Goal: Information Seeking & Learning: Check status

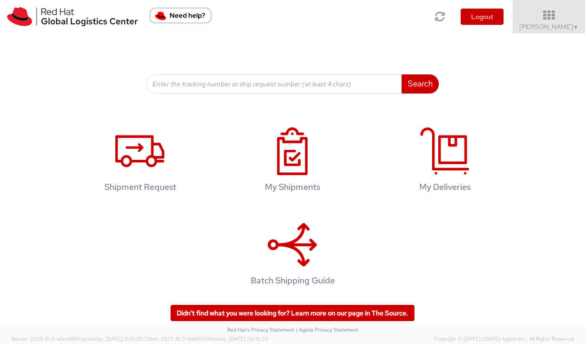
scroll to position [124, 0]
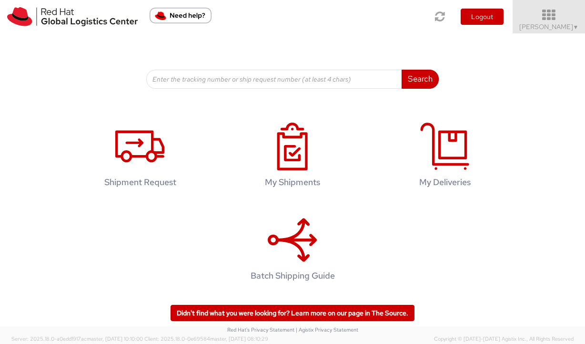
click at [563, 26] on span "Vitoria Alencar ▼" at bounding box center [549, 26] width 60 height 9
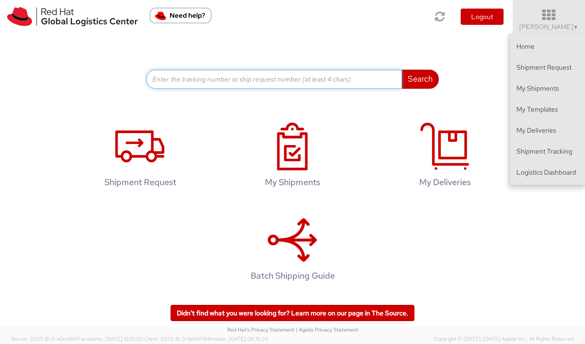
click at [323, 76] on input at bounding box center [274, 79] width 256 height 19
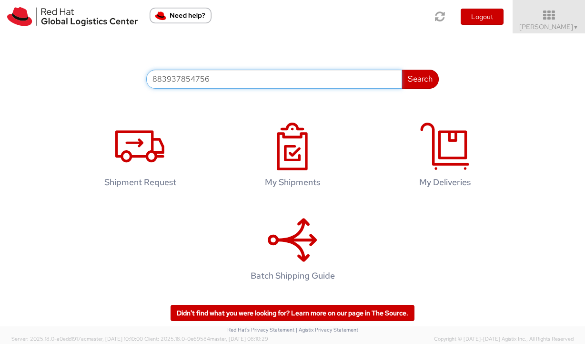
type input "883937854756"
click at [402, 70] on button "Search" at bounding box center [420, 79] width 37 height 19
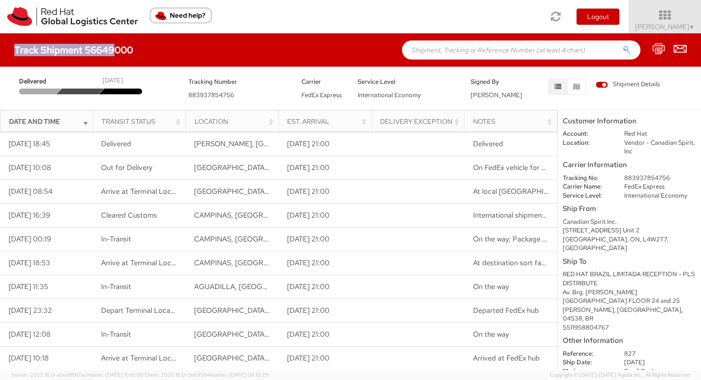
drag, startPoint x: 135, startPoint y: 52, endPoint x: 115, endPoint y: 51, distance: 20.0
click at [115, 51] on div "Track Shipment 56649000" at bounding box center [78, 50] width 128 height 10
click at [128, 51] on h4 "Track Shipment 56649000" at bounding box center [73, 50] width 119 height 10
drag, startPoint x: 135, startPoint y: 48, endPoint x: 91, endPoint y: 47, distance: 43.4
click at [91, 47] on div "Track Shipment 56649000" at bounding box center [78, 50] width 128 height 10
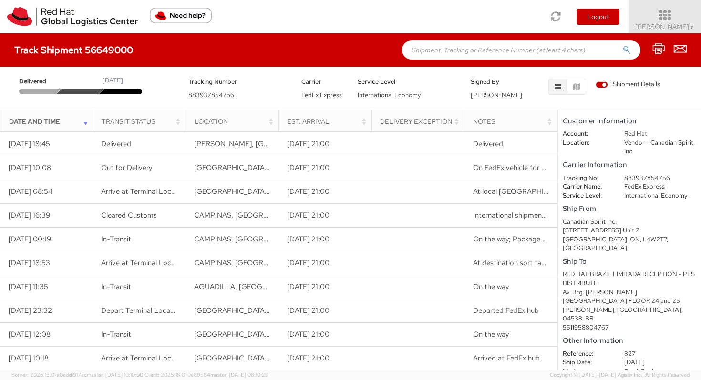
click at [87, 47] on h4 "Track Shipment 56649000" at bounding box center [73, 50] width 119 height 10
drag, startPoint x: 87, startPoint y: 50, endPoint x: 132, endPoint y: 48, distance: 45.3
click at [132, 48] on h4 "Track Shipment 56649000" at bounding box center [73, 50] width 119 height 10
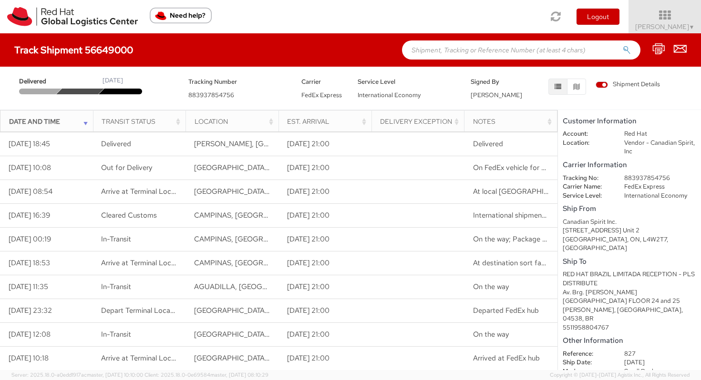
click at [132, 48] on h4 "Track Shipment 56649000" at bounding box center [73, 50] width 119 height 10
drag, startPoint x: 132, startPoint y: 48, endPoint x: 114, endPoint y: 49, distance: 17.7
click at [114, 49] on h4 "Track Shipment 56649000" at bounding box center [73, 50] width 119 height 10
drag, startPoint x: 86, startPoint y: 50, endPoint x: 132, endPoint y: 48, distance: 45.8
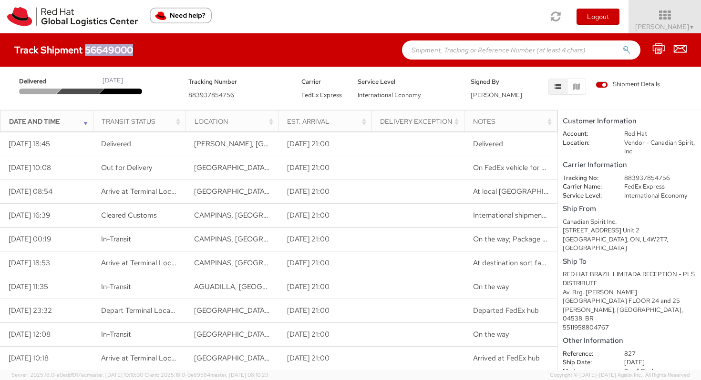
click at [132, 48] on h4 "Track Shipment 56649000" at bounding box center [73, 50] width 119 height 10
copy h4 "56649000"
click at [585, 21] on icon at bounding box center [664, 15] width 83 height 13
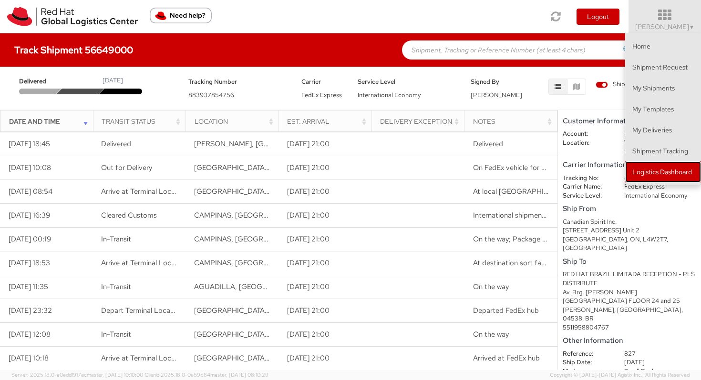
click at [585, 173] on link "Logistics Dashboard" at bounding box center [663, 172] width 76 height 21
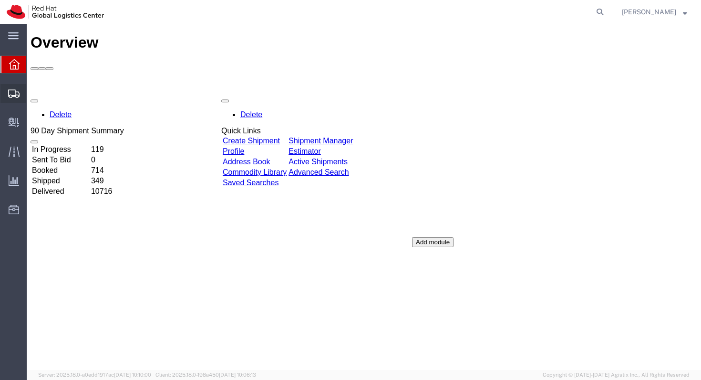
click at [18, 95] on icon at bounding box center [13, 94] width 11 height 9
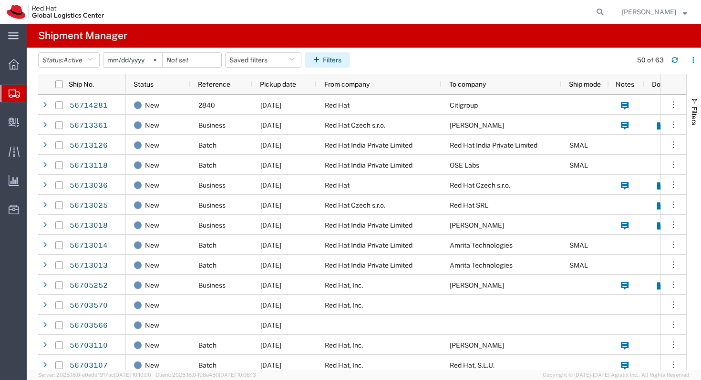
click at [331, 58] on button "Filters" at bounding box center [327, 59] width 45 height 15
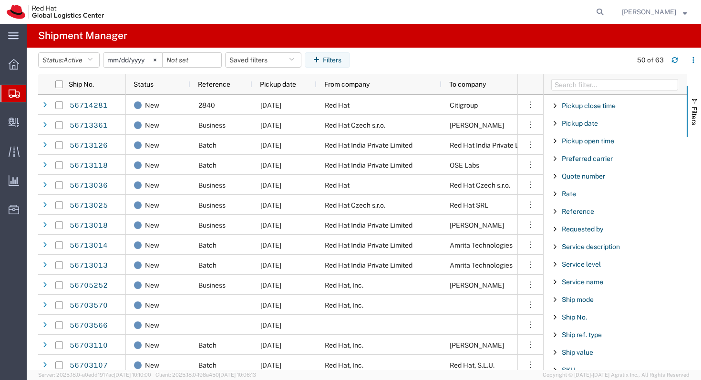
scroll to position [602, 0]
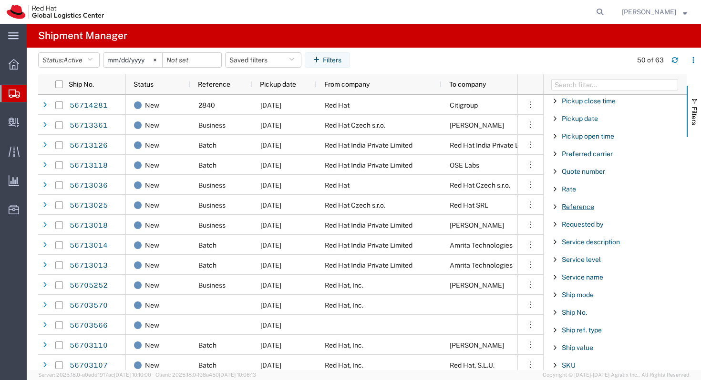
click at [571, 207] on span "Reference" at bounding box center [577, 207] width 32 height 8
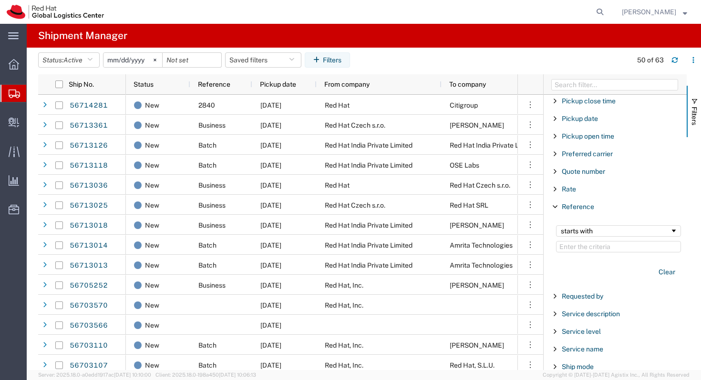
type input "56649000"
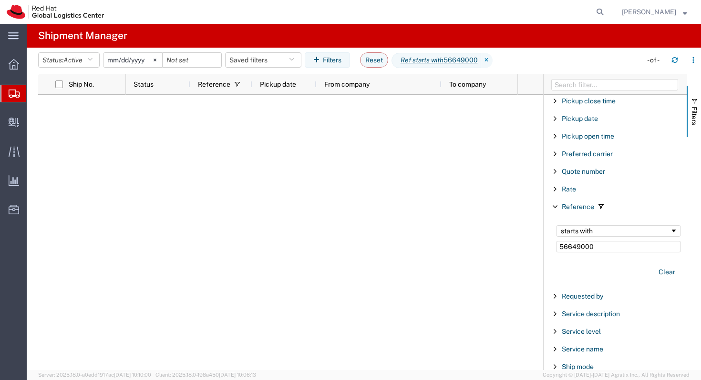
click at [597, 242] on input "56649000" at bounding box center [618, 246] width 125 height 11
click at [597, 243] on input "56649000" at bounding box center [618, 246] width 125 height 11
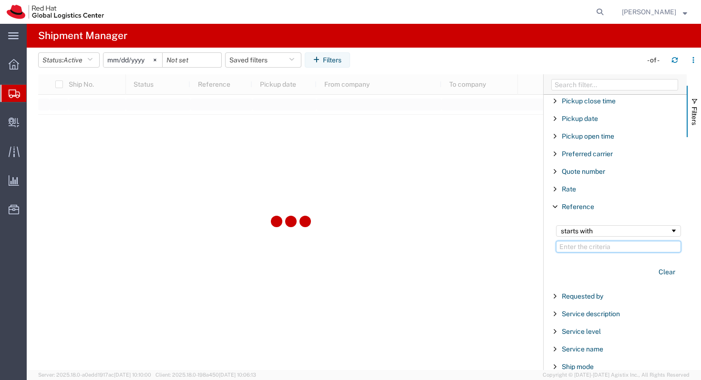
click at [552, 205] on span "Filter List 66 Filters" at bounding box center [555, 207] width 8 height 8
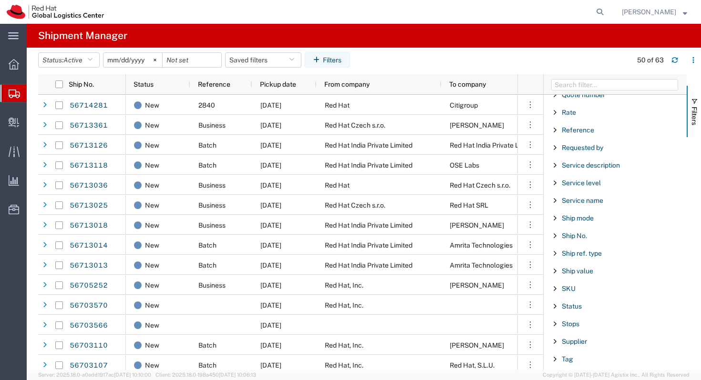
scroll to position [685, 0]
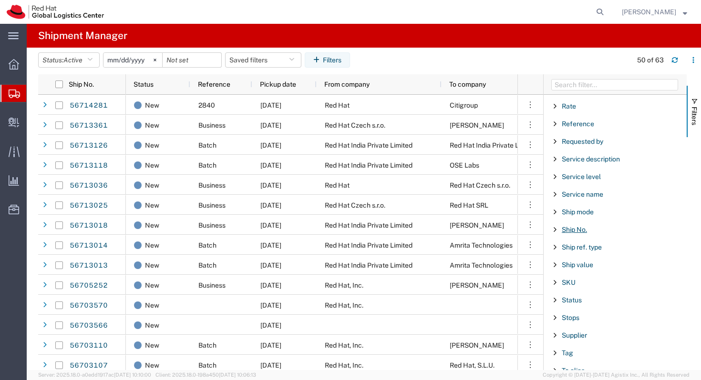
click at [584, 231] on span "Ship No." at bounding box center [573, 230] width 25 height 8
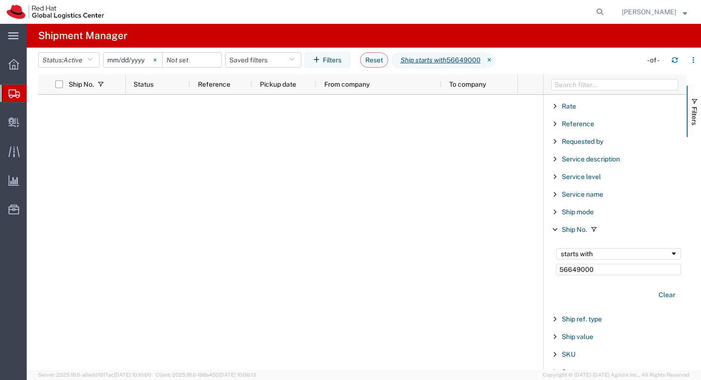
type input "56649000"
click at [157, 58] on svg-icon at bounding box center [155, 60] width 14 height 14
click at [603, 273] on input "56649000" at bounding box center [618, 269] width 125 height 11
click at [557, 231] on span "Filter List 66 Filters" at bounding box center [555, 230] width 8 height 8
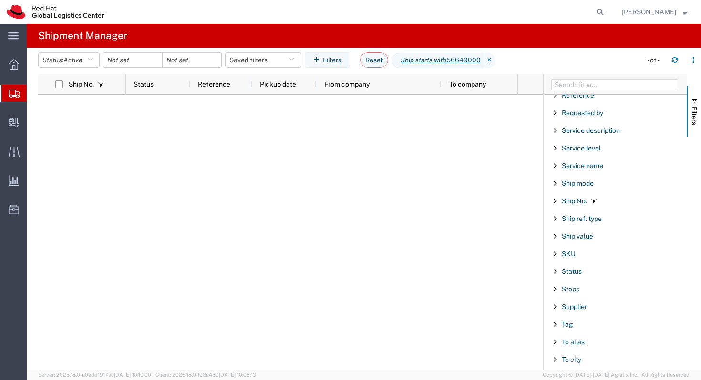
scroll to position [717, 0]
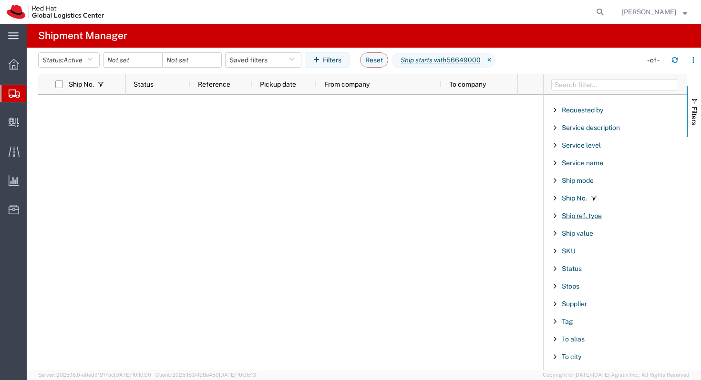
click at [561, 214] on span "Ship ref. type" at bounding box center [581, 216] width 40 height 8
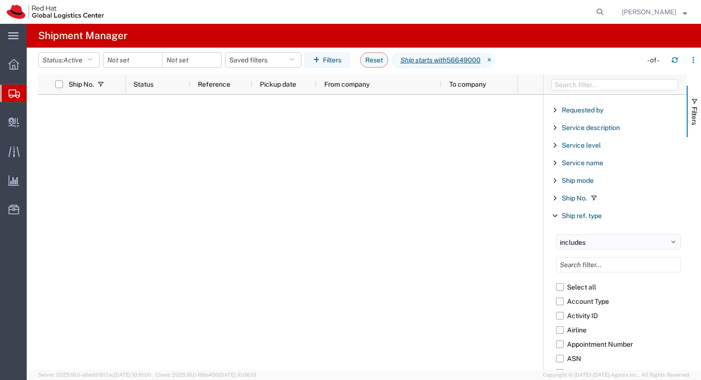
click at [576, 242] on select "includes excludes" at bounding box center [618, 241] width 125 height 15
click at [556, 234] on select "includes excludes" at bounding box center [618, 241] width 125 height 15
click at [559, 214] on div "Ship ref. type" at bounding box center [614, 215] width 143 height 17
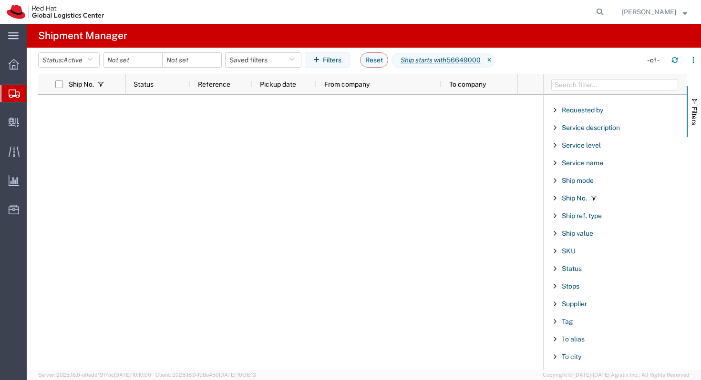
click at [566, 203] on div "Ship No." at bounding box center [614, 198] width 143 height 17
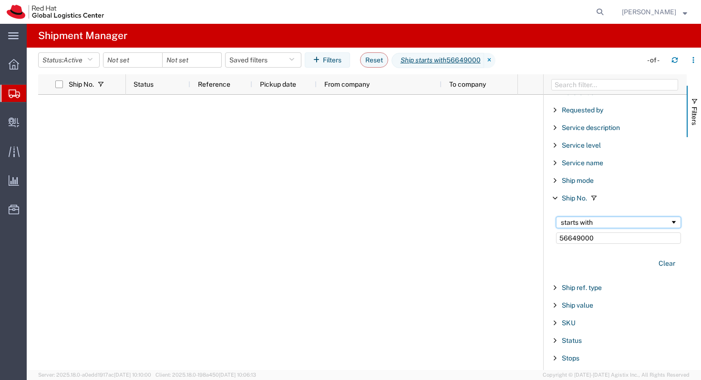
click at [599, 225] on div "starts with" at bounding box center [614, 223] width 109 height 8
click at [599, 224] on div "starts with" at bounding box center [614, 223] width 109 height 8
click at [597, 236] on input "56649000" at bounding box center [618, 238] width 125 height 11
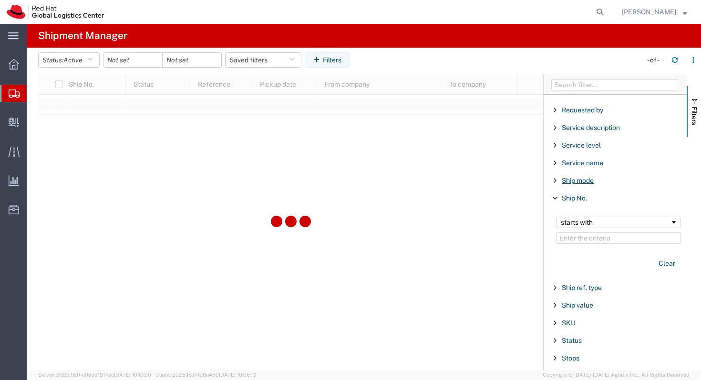
click at [566, 180] on span "Ship mode" at bounding box center [577, 181] width 32 height 8
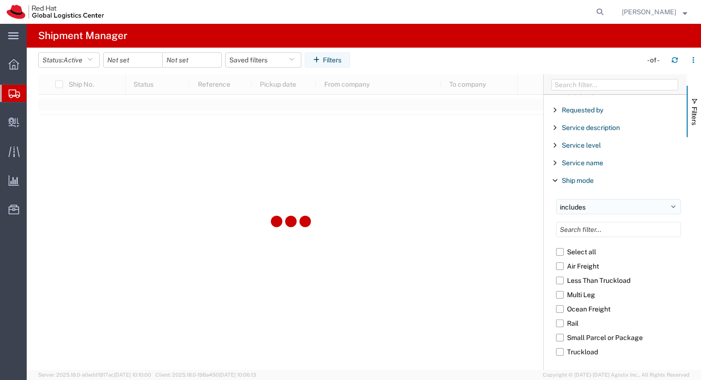
click at [578, 206] on select "includes excludes" at bounding box center [618, 206] width 125 height 15
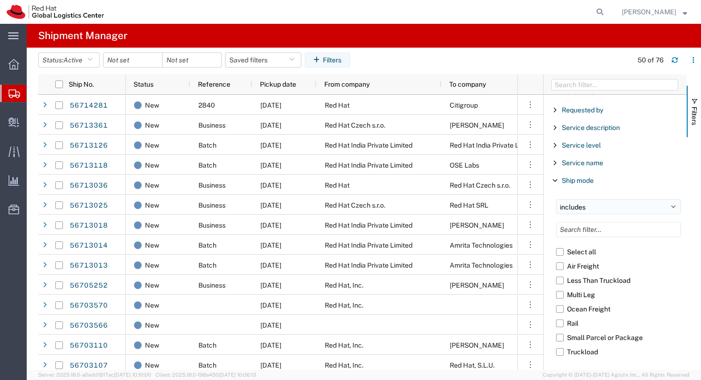
click at [578, 207] on select "includes excludes" at bounding box center [618, 206] width 125 height 15
click at [559, 180] on div "Ship mode" at bounding box center [614, 180] width 143 height 17
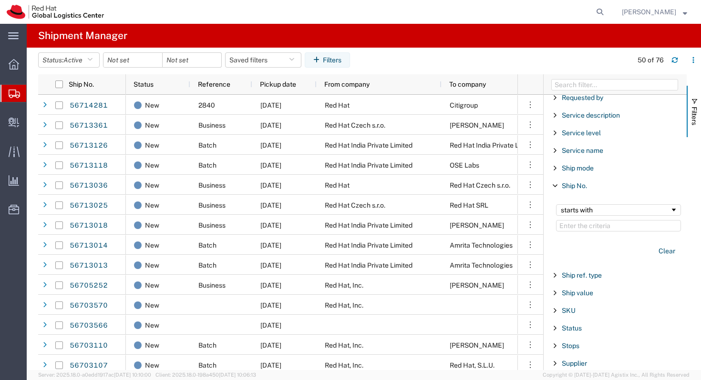
scroll to position [734, 0]
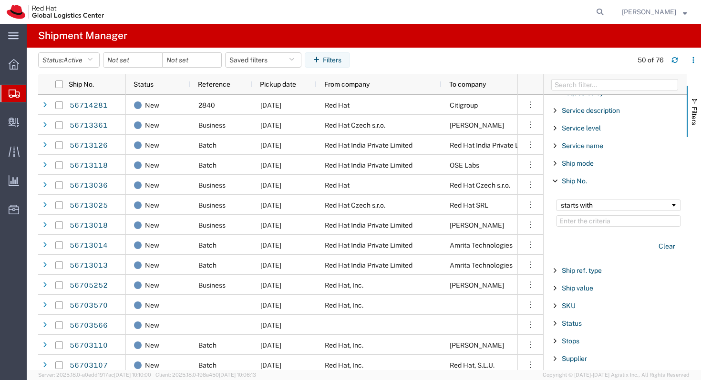
click at [552, 181] on span "Filter List 66 Filters" at bounding box center [555, 181] width 8 height 8
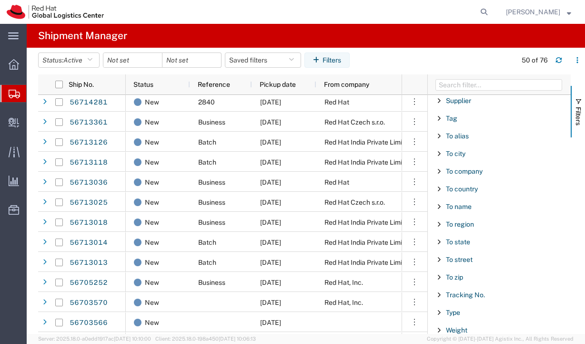
scroll to position [925, 0]
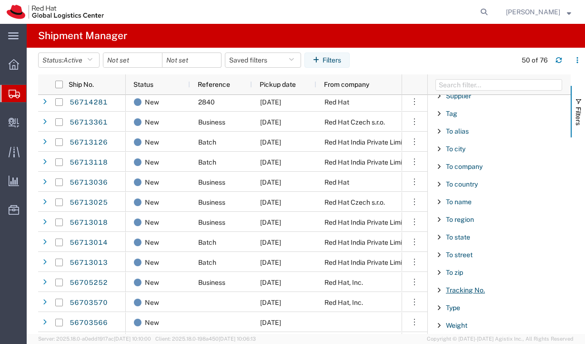
click at [475, 290] on span "Tracking No." at bounding box center [465, 290] width 39 height 8
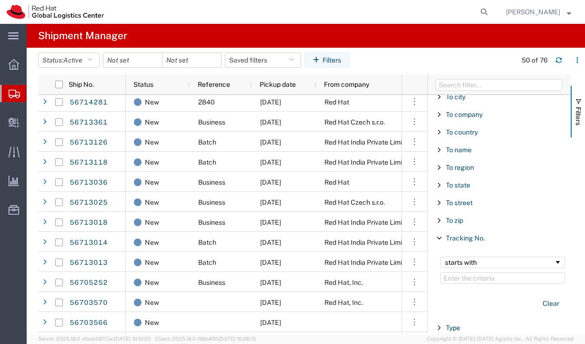
scroll to position [996, 0]
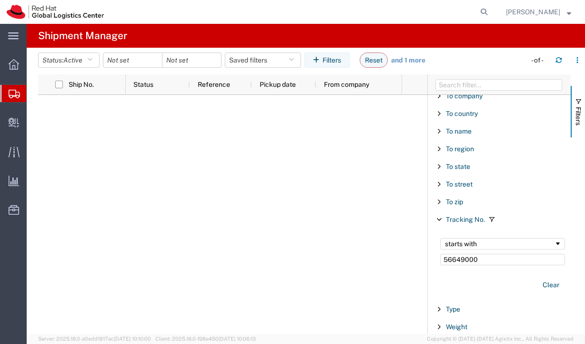
scroll to position [997, 0]
type input "56649000"
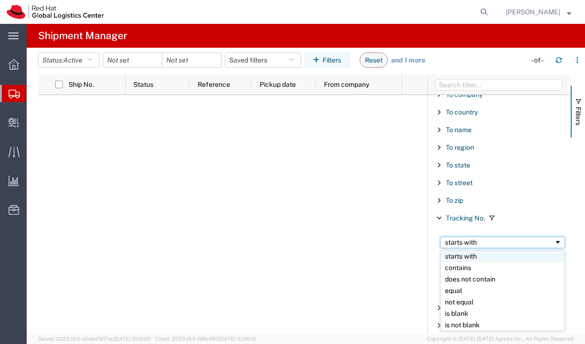
click at [488, 244] on div "starts with" at bounding box center [499, 242] width 109 height 8
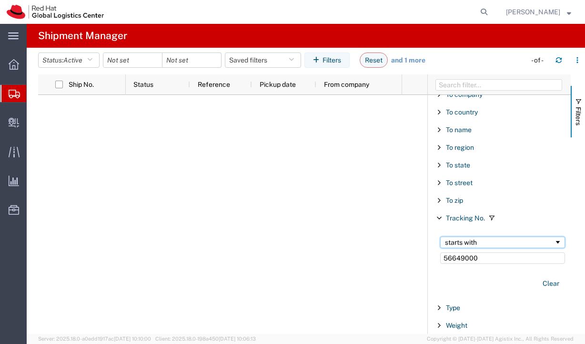
click at [488, 244] on div "starts with" at bounding box center [499, 242] width 109 height 8
click at [487, 259] on input "56649000" at bounding box center [502, 257] width 125 height 11
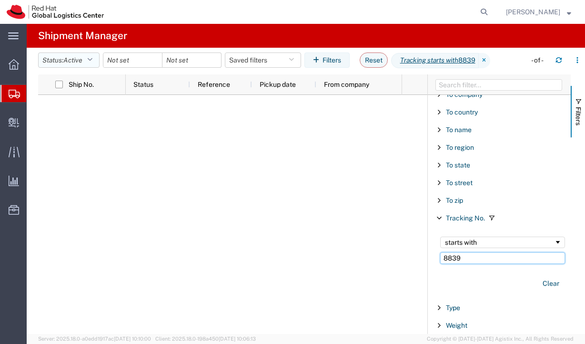
type input "8839"
click at [92, 61] on icon "button" at bounding box center [89, 60] width 5 height 7
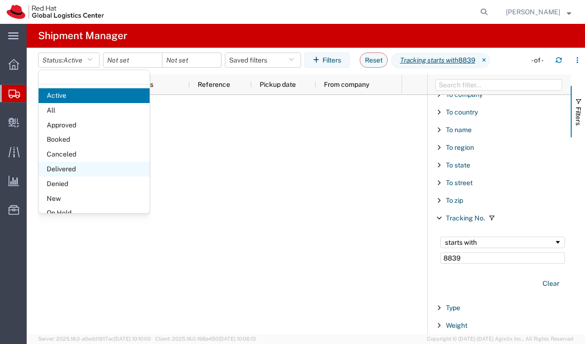
click at [86, 169] on span "Delivered" at bounding box center [94, 169] width 111 height 15
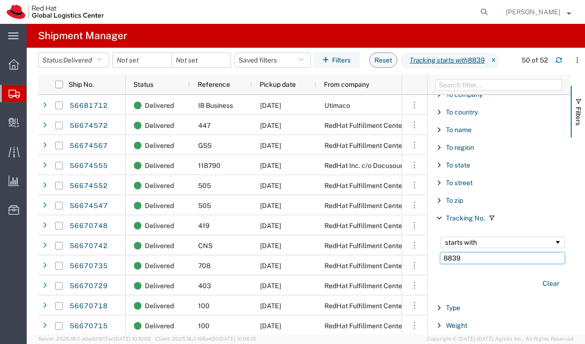
click at [473, 258] on input "8839" at bounding box center [502, 257] width 125 height 11
paste input "56649000"
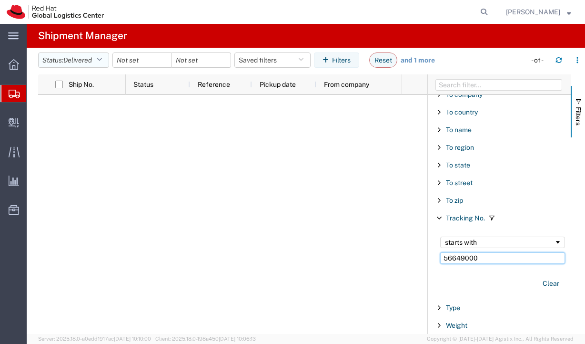
type input "56649000"
click at [77, 59] on span "Delivered" at bounding box center [77, 60] width 29 height 8
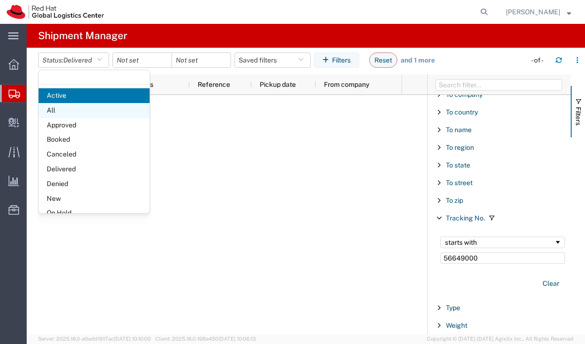
click at [80, 115] on span "All" at bounding box center [94, 110] width 111 height 15
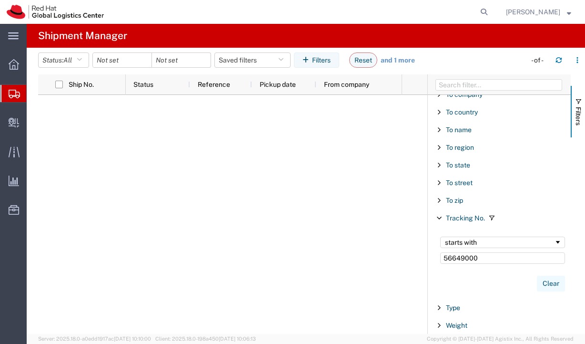
click at [549, 285] on button "Clear" at bounding box center [551, 283] width 28 height 16
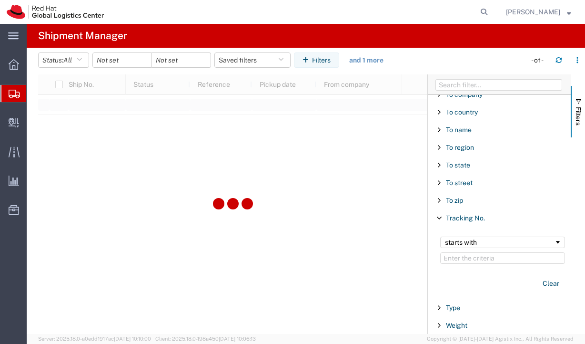
click at [438, 210] on div "Tracking No." at bounding box center [499, 217] width 143 height 17
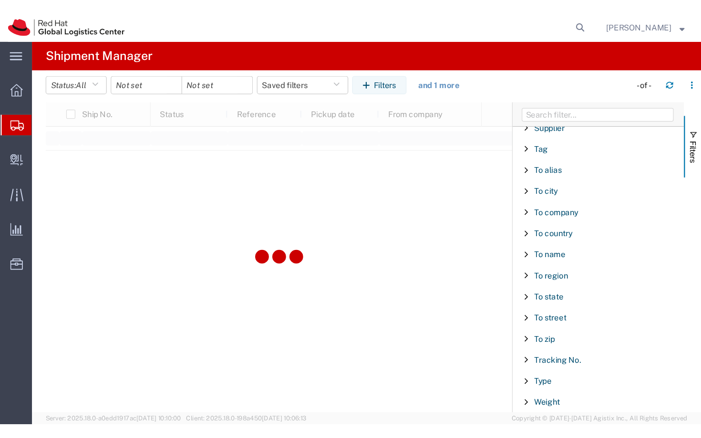
scroll to position [925, 0]
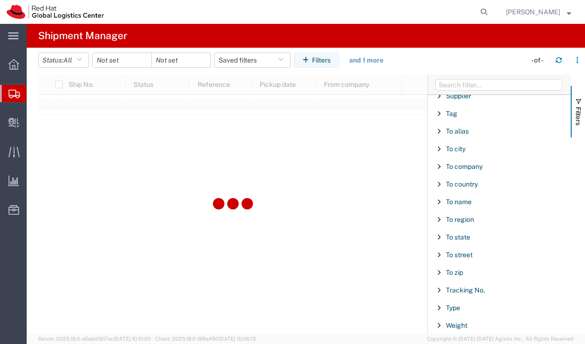
click at [375, 208] on div at bounding box center [232, 203] width 389 height 259
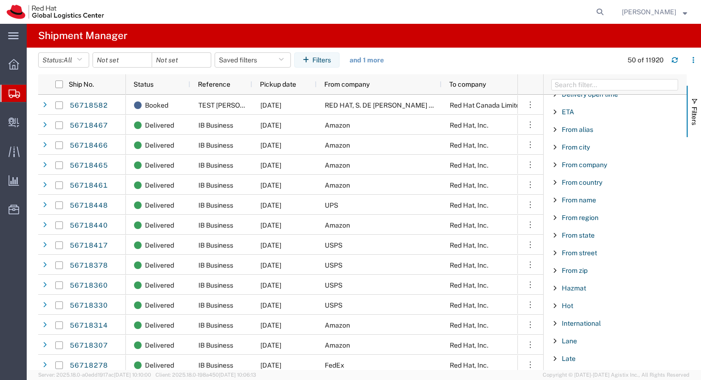
scroll to position [253, 0]
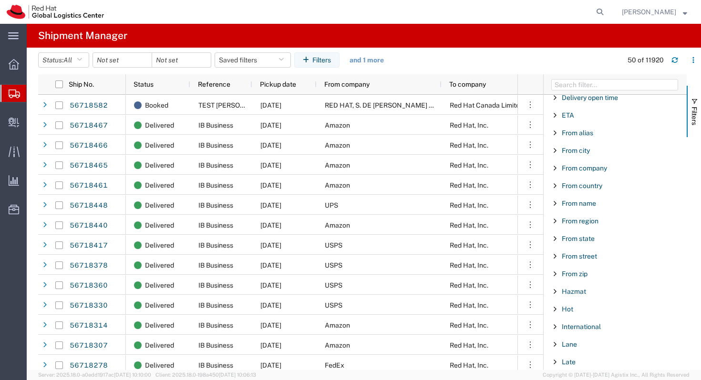
click at [557, 220] on span "Filter List 66 Filters" at bounding box center [555, 221] width 8 height 8
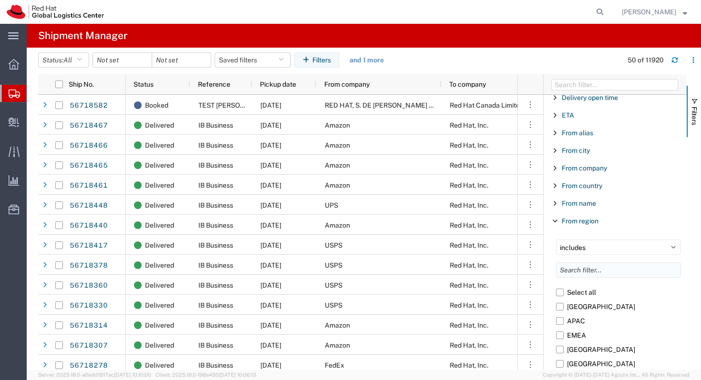
click at [576, 267] on input "Filter List 66 Filters" at bounding box center [618, 270] width 125 height 15
click at [558, 222] on span "Filter List 66 Filters" at bounding box center [555, 221] width 8 height 8
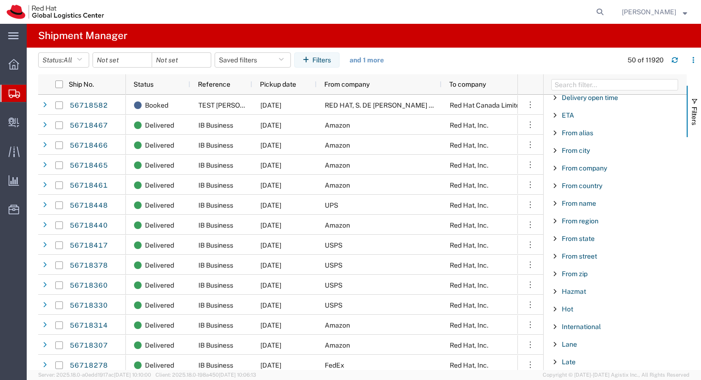
click at [556, 241] on span "Filter List 66 Filters" at bounding box center [555, 239] width 8 height 8
click at [0, 0] on span "Filter List 66 Filters" at bounding box center [0, 0] width 0 height 0
click at [556, 237] on span "Filter List 66 Filters" at bounding box center [555, 239] width 8 height 8
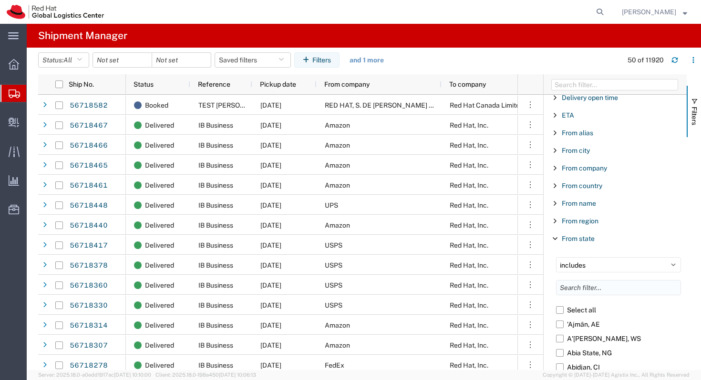
click at [581, 281] on input "Filter List 66 Filters" at bounding box center [618, 287] width 125 height 15
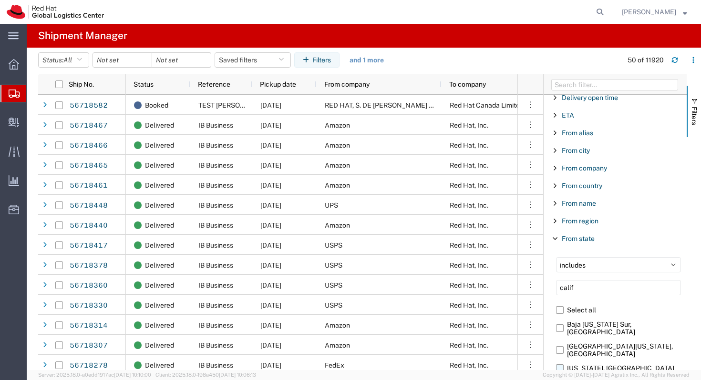
type input "calif"
click at [561, 361] on label "California, US" at bounding box center [618, 368] width 125 height 14
click at [0, 0] on input "California, US" at bounding box center [0, 0] width 0 height 0
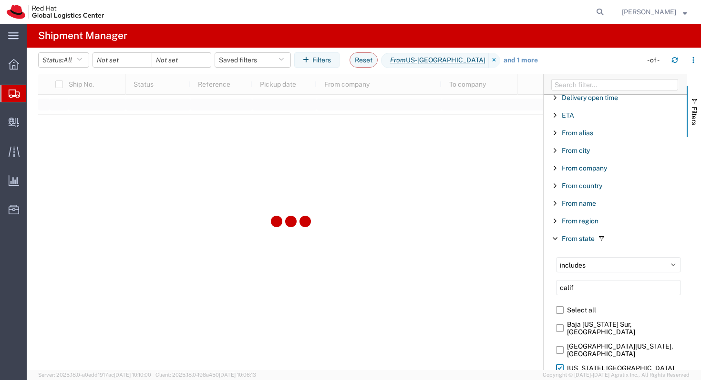
click at [554, 240] on span "Filter List 66 Filters" at bounding box center [555, 239] width 8 height 8
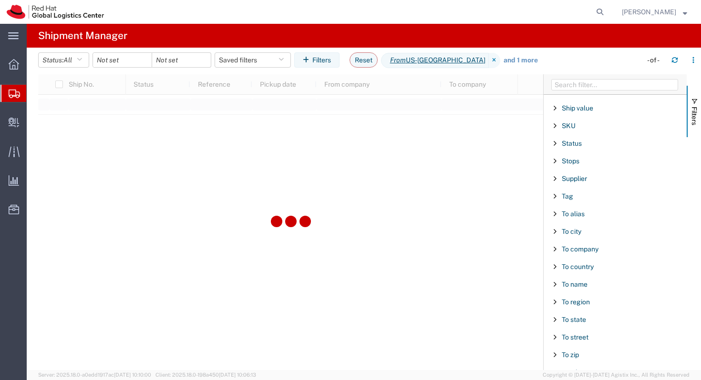
scroll to position [843, 0]
click at [556, 250] on span "Filter List 66 Filters" at bounding box center [555, 248] width 8 height 8
type input "red"
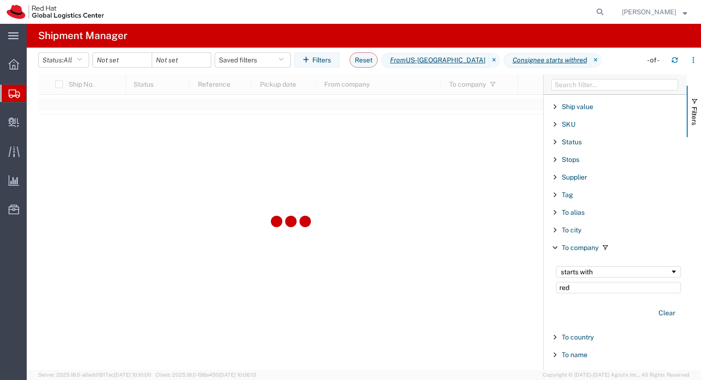
click at [577, 287] on input "red" at bounding box center [618, 287] width 125 height 11
click at [556, 248] on span "Filter List 66 Filters" at bounding box center [555, 248] width 8 height 8
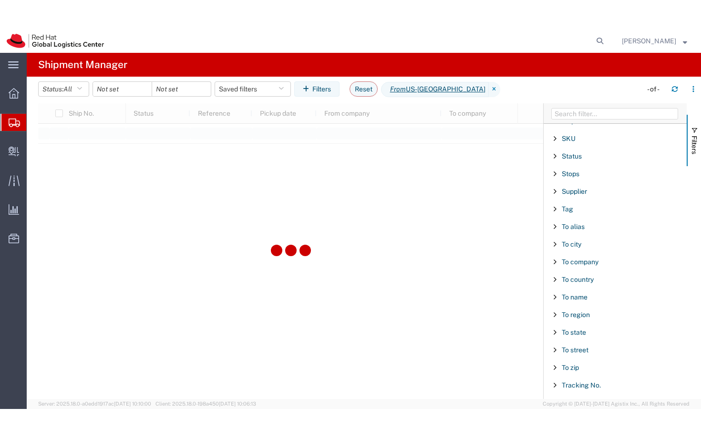
scroll to position [861, 0]
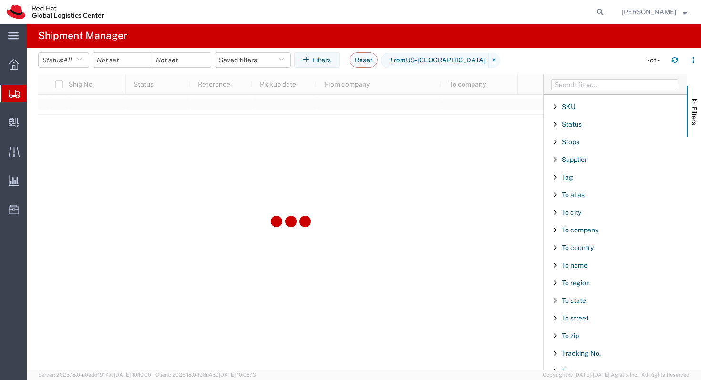
click at [558, 251] on span "Filter List 66 Filters" at bounding box center [555, 248] width 8 height 8
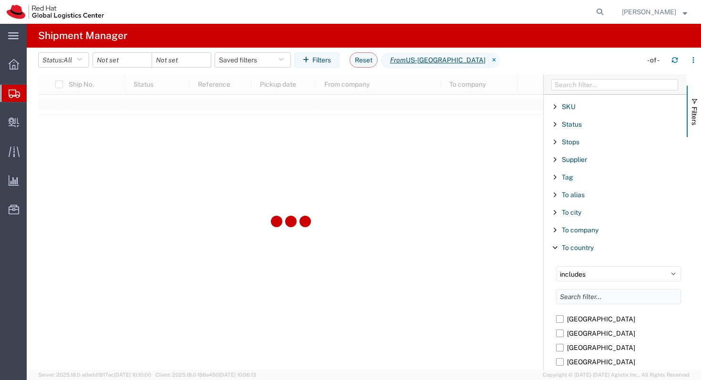
click at [573, 297] on input "Filter List 66 Filters" at bounding box center [618, 296] width 125 height 15
type input "braz"
click at [562, 318] on label "Brazil" at bounding box center [618, 319] width 125 height 14
click at [0, 0] on input "Brazil" at bounding box center [0, 0] width 0 height 0
click at [554, 251] on span "Filter List 66 Filters" at bounding box center [555, 248] width 8 height 8
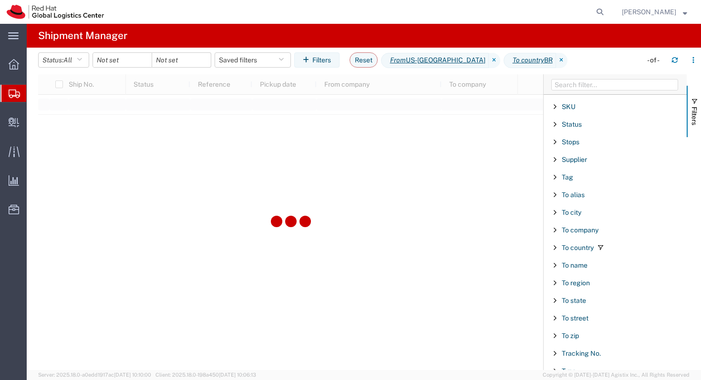
click at [143, 60] on div at bounding box center [122, 59] width 60 height 15
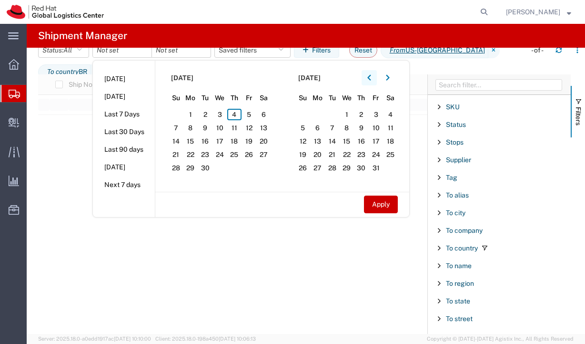
click at [369, 85] on button "button" at bounding box center [369, 77] width 15 height 15
click at [236, 173] on span "28" at bounding box center [234, 167] width 15 height 11
click at [194, 57] on input "date" at bounding box center [181, 50] width 59 height 14
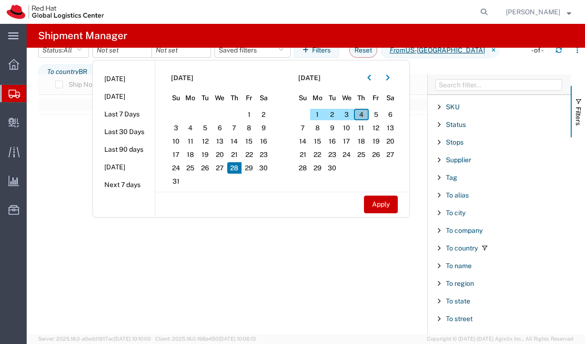
click at [368, 120] on span "4" at bounding box center [361, 114] width 15 height 11
click at [381, 213] on button "Apply" at bounding box center [381, 204] width 34 height 18
type input "2025-08-28"
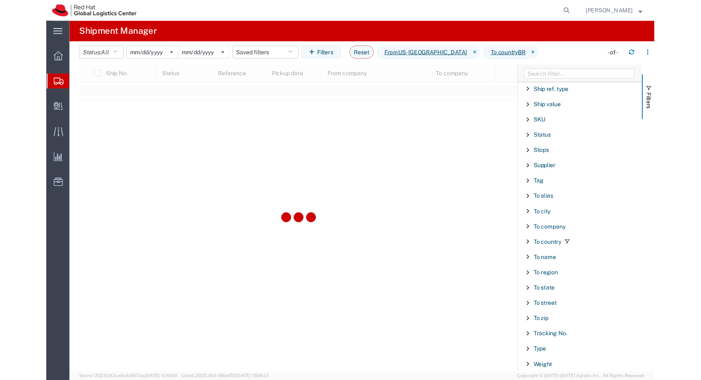
scroll to position [861, 0]
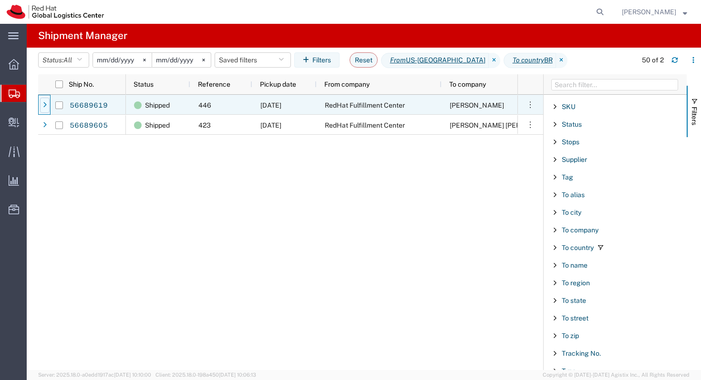
click at [46, 105] on icon at bounding box center [45, 105] width 4 height 7
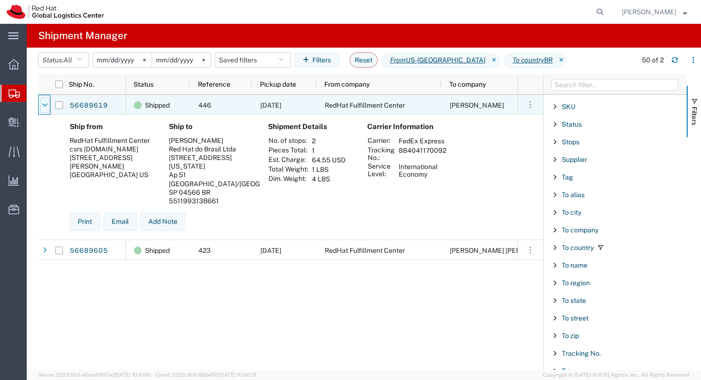
click at [47, 105] on icon at bounding box center [45, 105] width 6 height 7
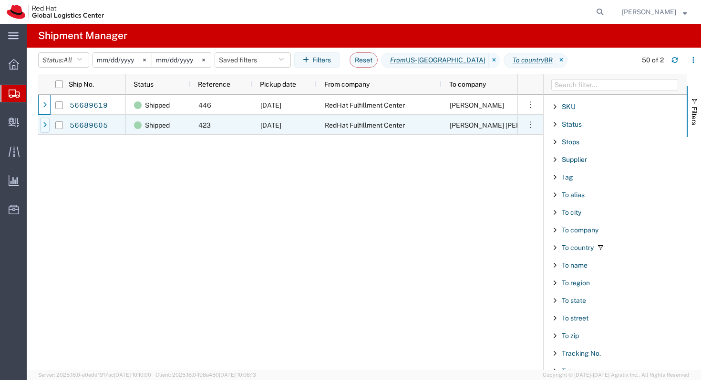
click at [43, 126] on icon at bounding box center [45, 125] width 4 height 7
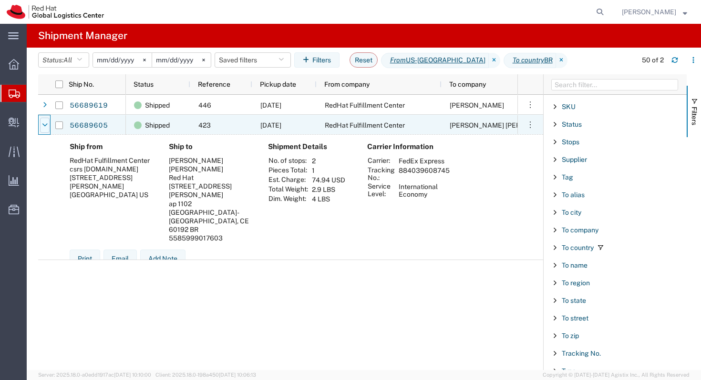
click at [44, 126] on icon at bounding box center [45, 125] width 6 height 7
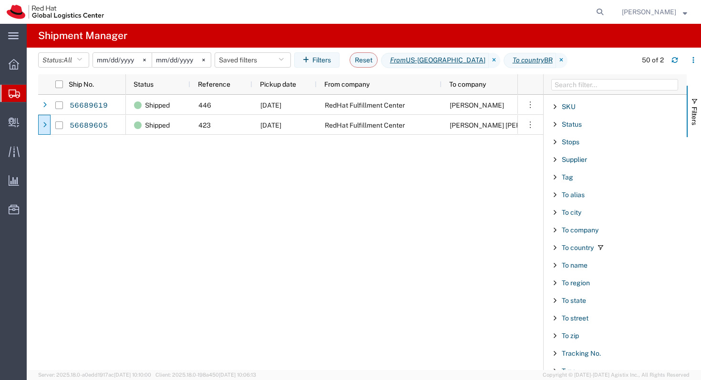
click at [190, 63] on input "2025-09-04" at bounding box center [181, 60] width 59 height 14
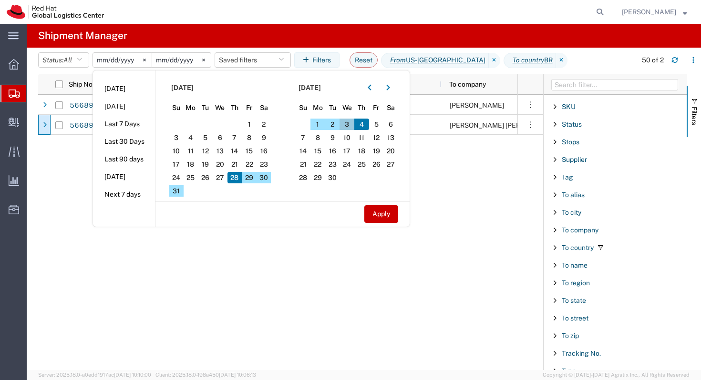
click at [351, 122] on span "3" at bounding box center [346, 124] width 15 height 11
click at [381, 211] on button "Apply" at bounding box center [381, 214] width 34 height 18
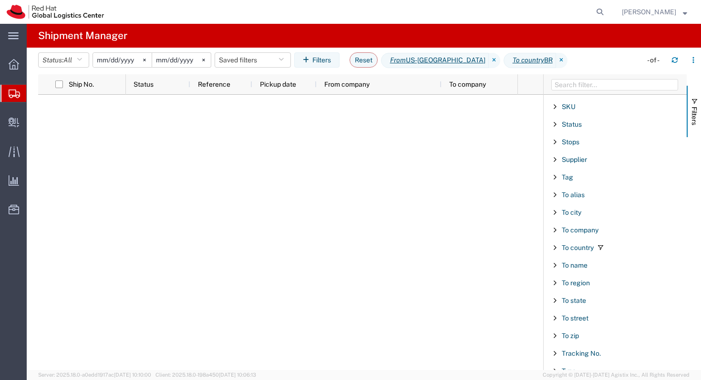
type input "2025-09-03"
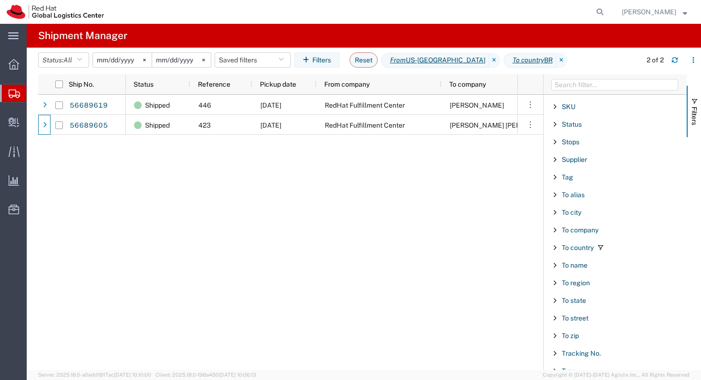
click at [122, 61] on input "2025-08-28" at bounding box center [122, 60] width 59 height 14
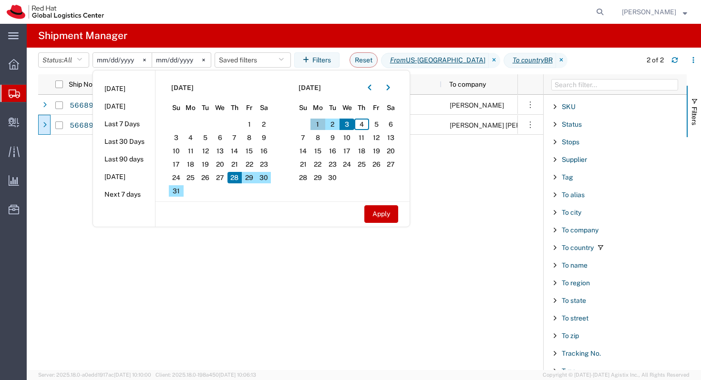
click at [317, 125] on span "1" at bounding box center [317, 124] width 15 height 11
click at [360, 123] on span "4" at bounding box center [361, 124] width 15 height 11
click at [386, 221] on button "Apply" at bounding box center [381, 214] width 34 height 18
type input "2025-09-01"
type input "2025-09-04"
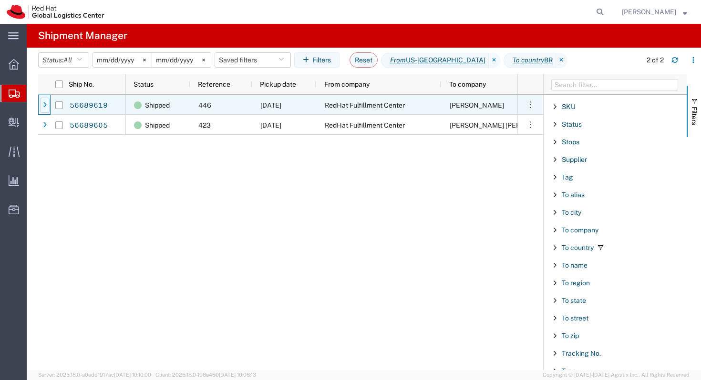
click at [47, 104] on div at bounding box center [45, 105] width 10 height 15
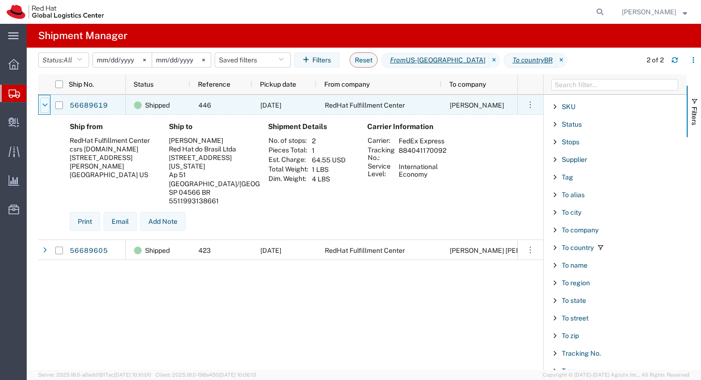
click at [47, 104] on icon at bounding box center [45, 105] width 6 height 7
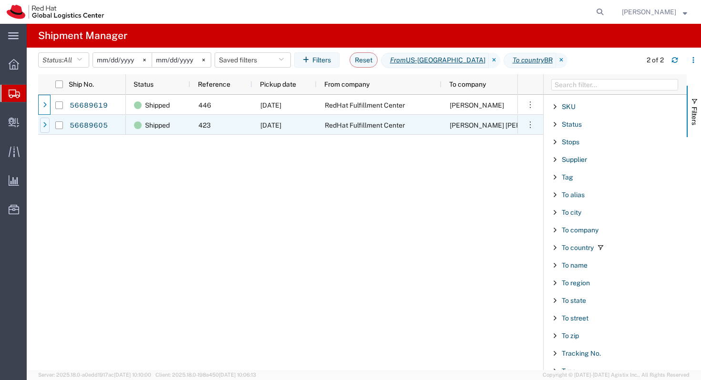
click at [41, 132] on div at bounding box center [45, 125] width 10 height 15
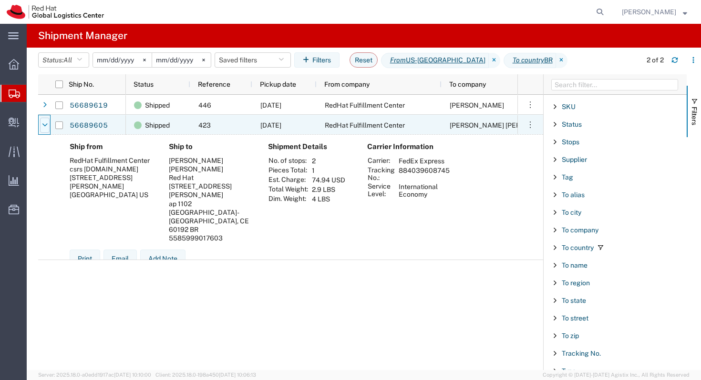
click at [42, 132] on div at bounding box center [45, 125] width 10 height 15
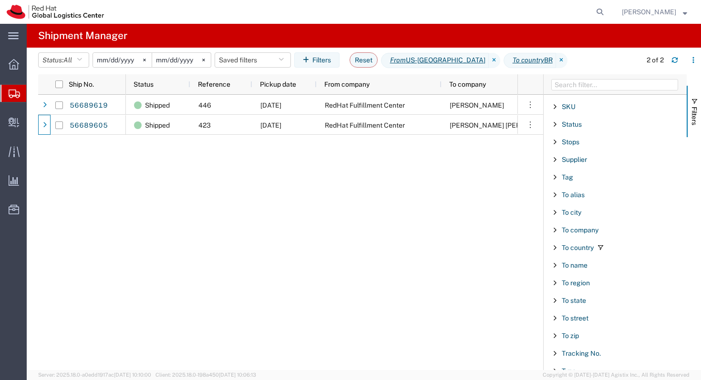
scroll to position [888, 0]
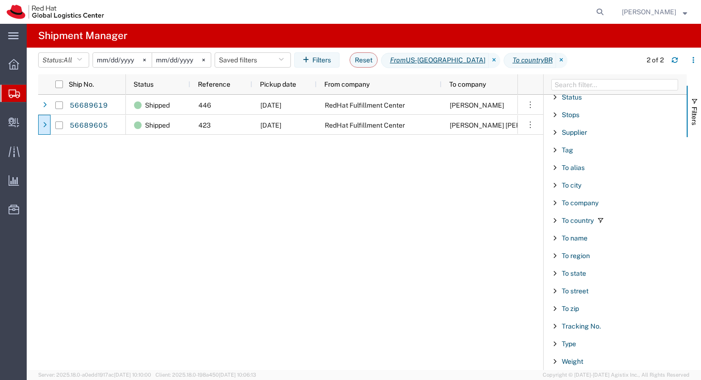
click at [553, 218] on span "Filter List 66 Filters" at bounding box center [555, 221] width 8 height 8
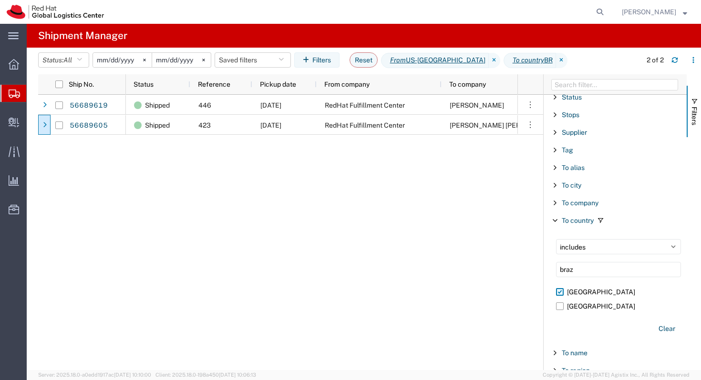
click at [560, 290] on label "Brazil" at bounding box center [618, 292] width 125 height 14
click at [0, 0] on input "Brazil" at bounding box center [0, 0] width 0 height 0
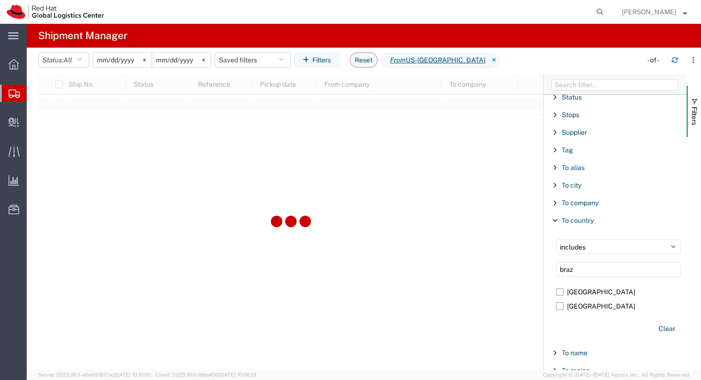
click at [555, 221] on span "Filter List 66 Filters" at bounding box center [555, 221] width 8 height 8
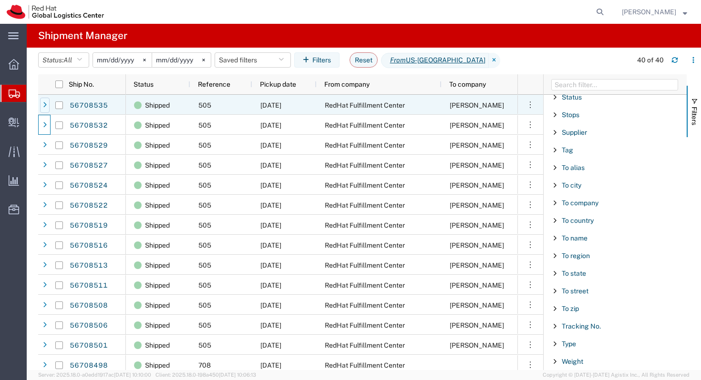
click at [48, 105] on div at bounding box center [45, 105] width 10 height 15
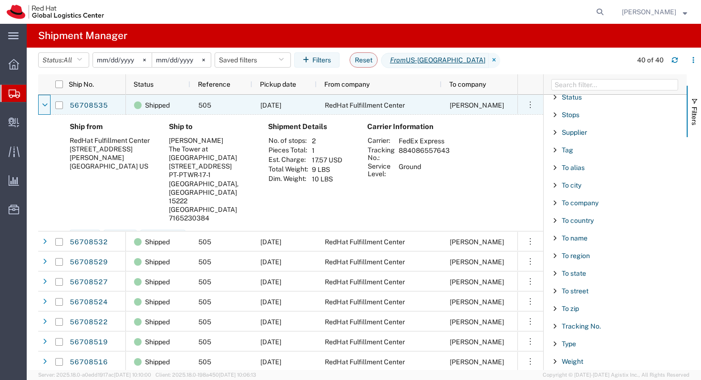
click at [48, 105] on div at bounding box center [45, 105] width 10 height 15
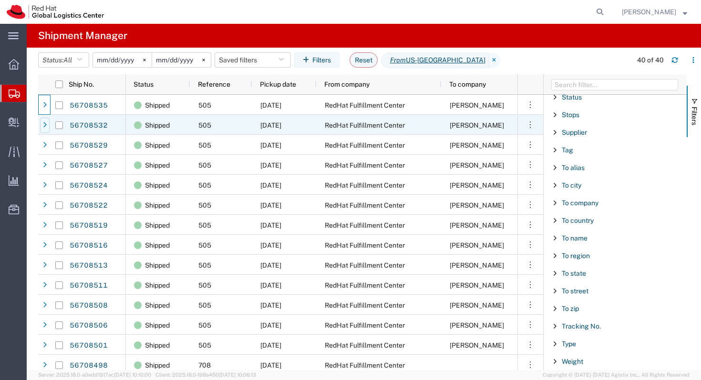
click at [43, 130] on div at bounding box center [45, 125] width 10 height 15
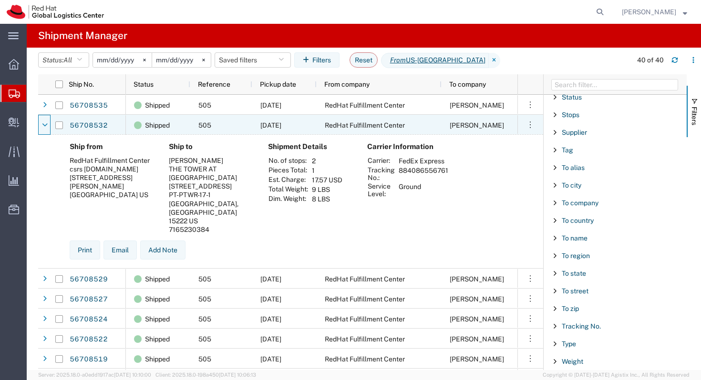
click at [43, 130] on div at bounding box center [45, 125] width 10 height 15
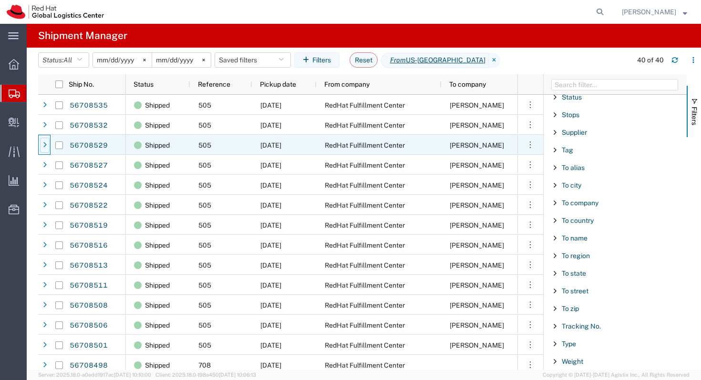
click at [44, 146] on icon at bounding box center [45, 145] width 4 height 7
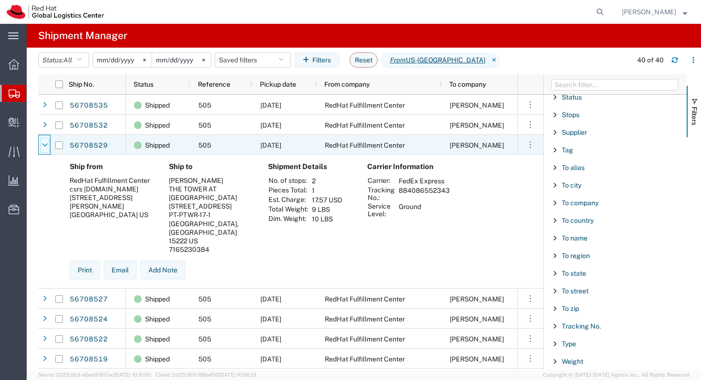
click at [45, 146] on icon at bounding box center [45, 145] width 6 height 7
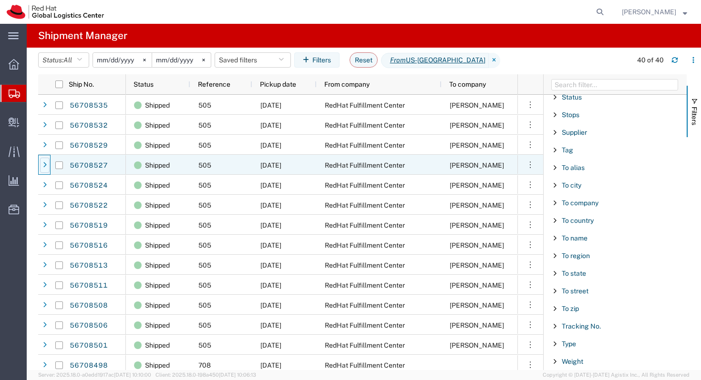
click at [46, 172] on div at bounding box center [45, 165] width 10 height 15
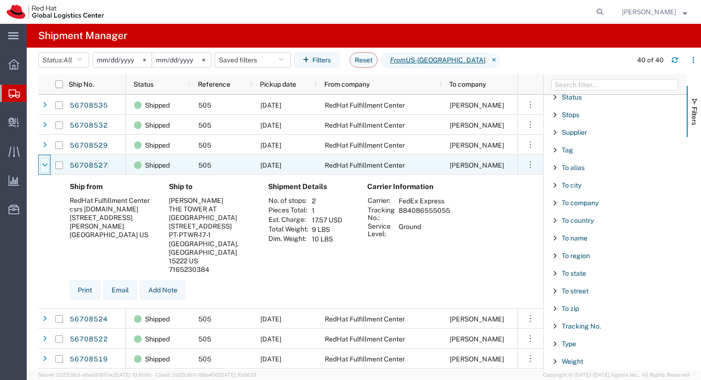
click at [46, 172] on div at bounding box center [45, 165] width 10 height 15
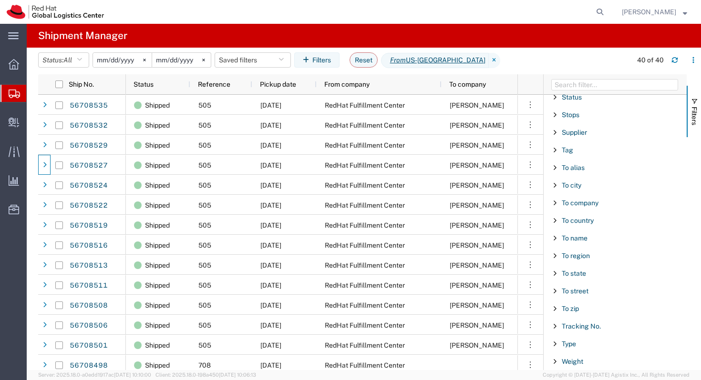
click at [555, 190] on div "To city" at bounding box center [614, 185] width 143 height 17
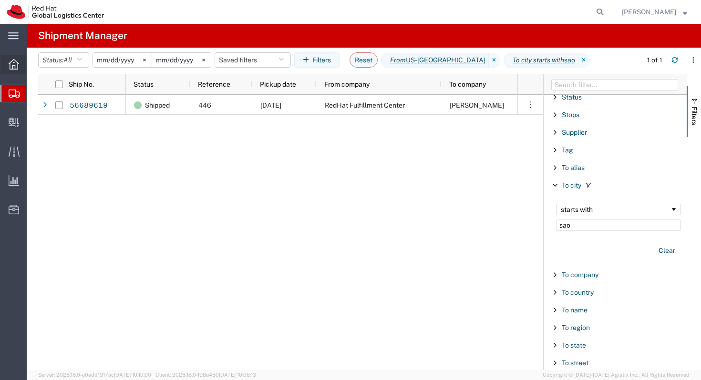
type input "sao"
click at [3, 64] on div at bounding box center [13, 64] width 27 height 19
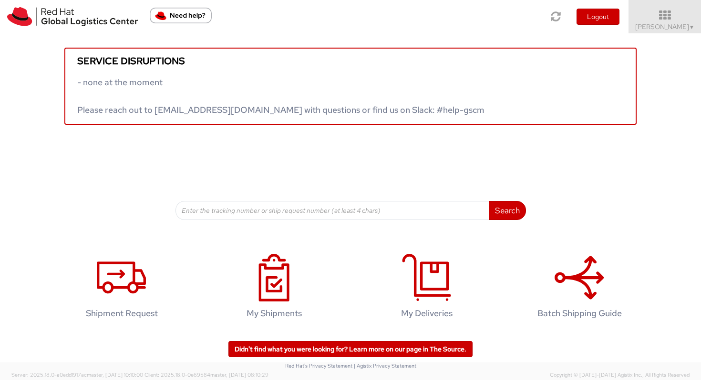
click at [330, 221] on div "Service disruptions - none at the moment Please reach out to globallogistics@re…" at bounding box center [350, 185] width 701 height 305
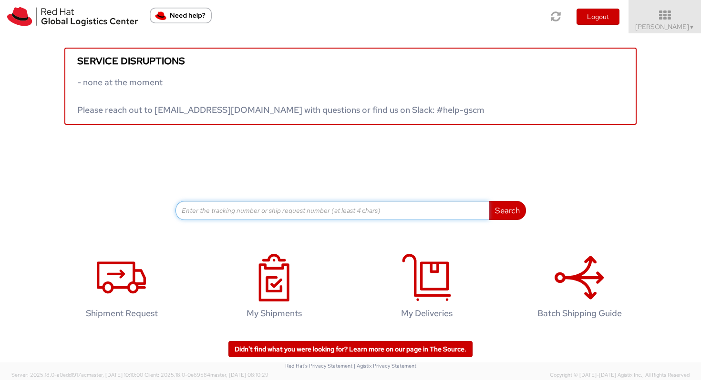
click at [322, 212] on input at bounding box center [332, 210] width 314 height 19
paste input "56649000"
type input "56649000"
click at [488, 201] on button "Search" at bounding box center [506, 210] width 37 height 19
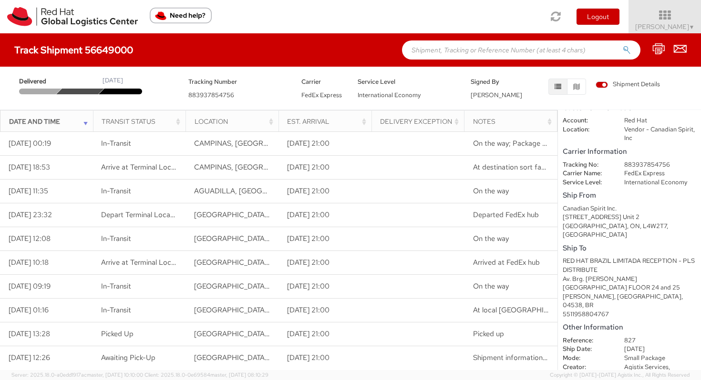
scroll to position [15, 0]
